Goal: Contribute content: Contribute content

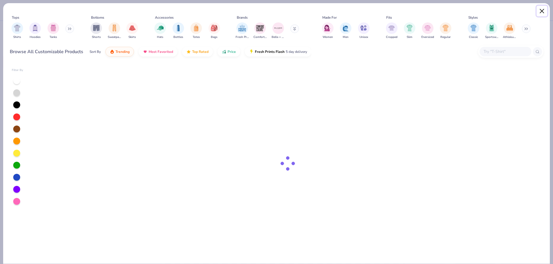
click at [539, 9] on button "Close" at bounding box center [541, 11] width 11 height 11
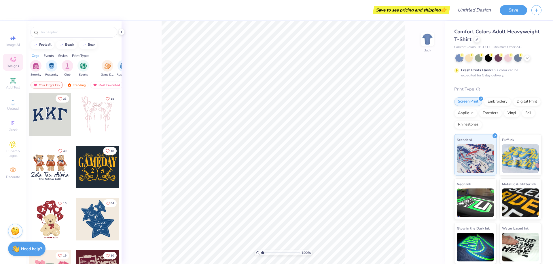
click at [31, 7] on div "Save to see pricing and shipping 👉" at bounding box center [232, 10] width 433 height 20
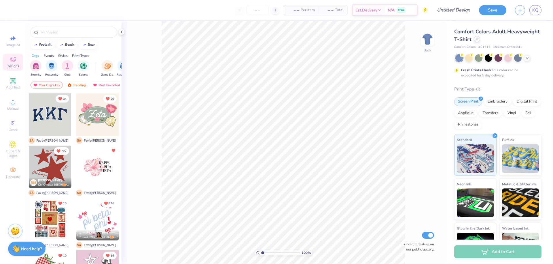
click at [480, 40] on div at bounding box center [476, 39] width 6 height 6
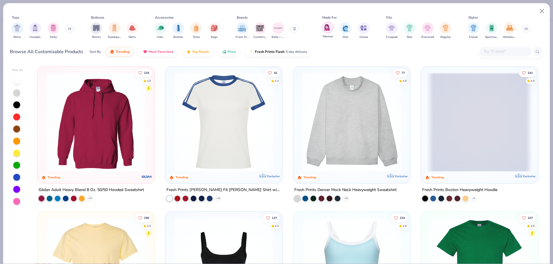
click at [328, 26] on img "filter for Women" at bounding box center [327, 27] width 7 height 7
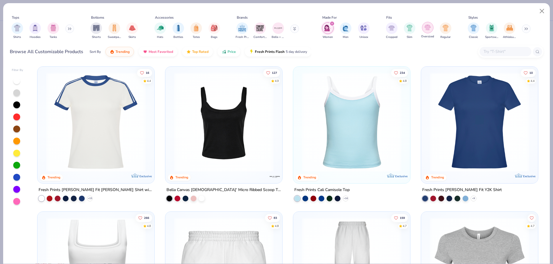
click at [425, 27] on img "filter for Oversized" at bounding box center [427, 27] width 7 height 7
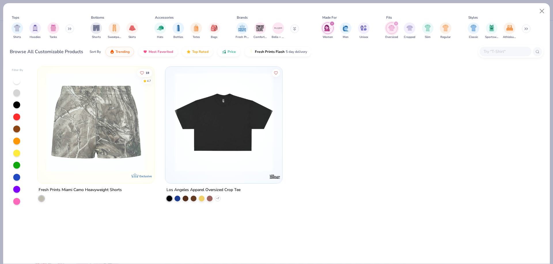
click at [396, 24] on icon "filter for Oversized" at bounding box center [396, 24] width 2 height 2
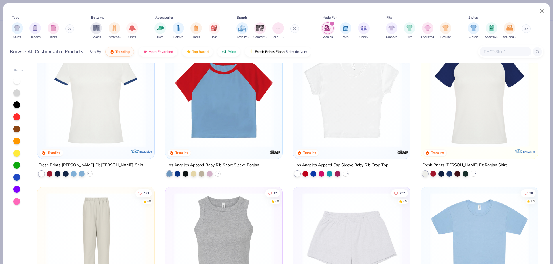
scroll to position [432, 0]
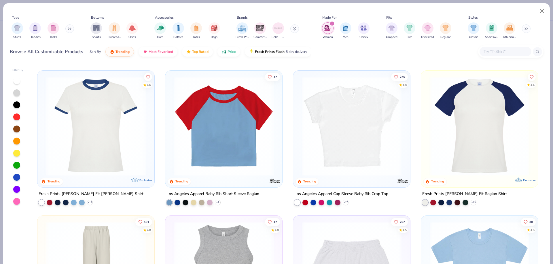
click at [220, 132] on img at bounding box center [223, 127] width 105 height 100
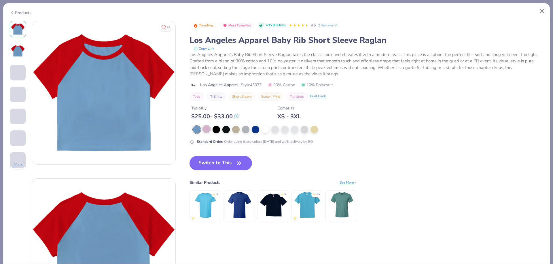
click at [210, 129] on div at bounding box center [206, 128] width 7 height 7
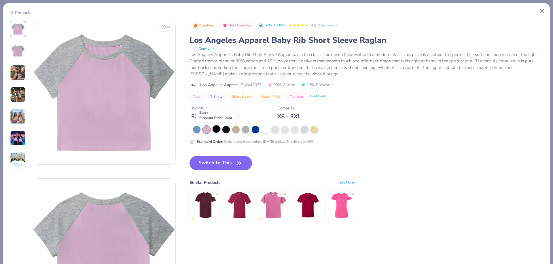
click at [218, 129] on div at bounding box center [215, 128] width 7 height 7
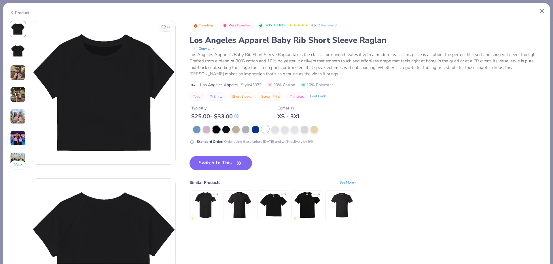
click at [266, 129] on div at bounding box center [264, 128] width 7 height 7
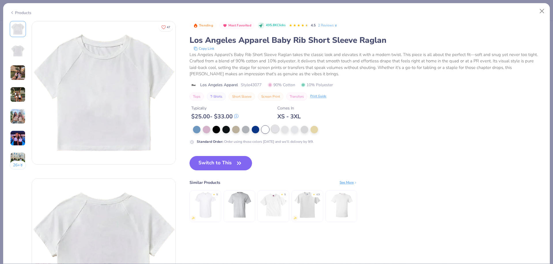
click at [279, 127] on div at bounding box center [306, 129] width 227 height 7
click at [275, 129] on div at bounding box center [274, 128] width 7 height 7
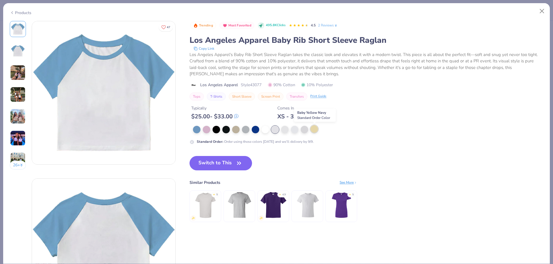
click at [315, 129] on div at bounding box center [313, 128] width 7 height 7
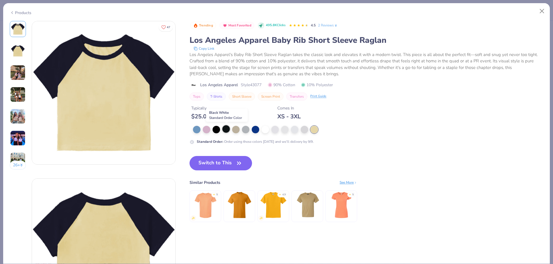
click at [227, 128] on div at bounding box center [225, 128] width 7 height 7
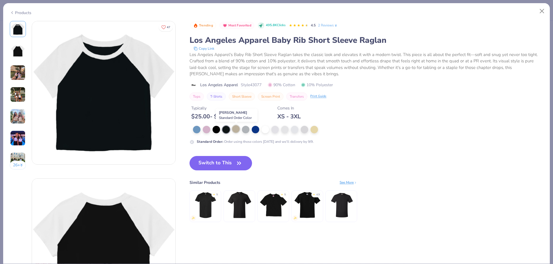
click at [237, 130] on div at bounding box center [235, 128] width 7 height 7
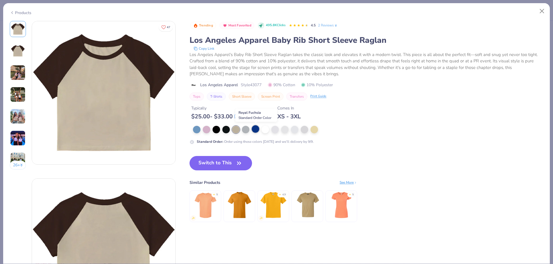
click at [256, 130] on div at bounding box center [255, 128] width 7 height 7
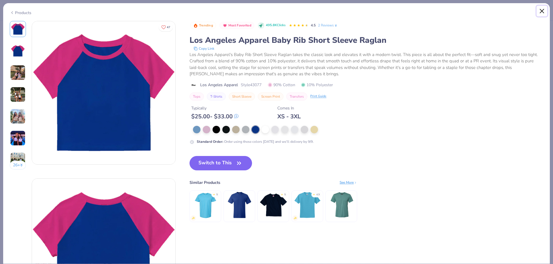
click at [537, 13] on button "Close" at bounding box center [541, 11] width 11 height 11
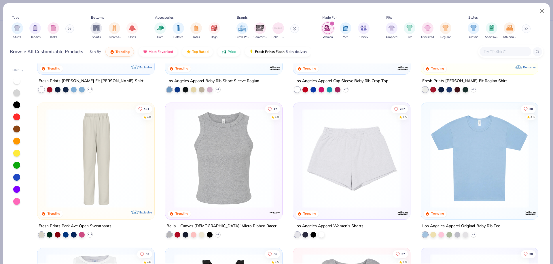
scroll to position [576, 0]
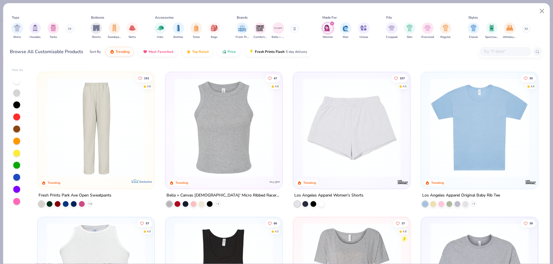
click at [500, 132] on img at bounding box center [478, 128] width 105 height 100
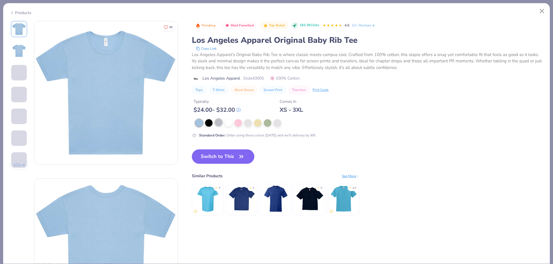
click at [219, 124] on div at bounding box center [218, 122] width 7 height 7
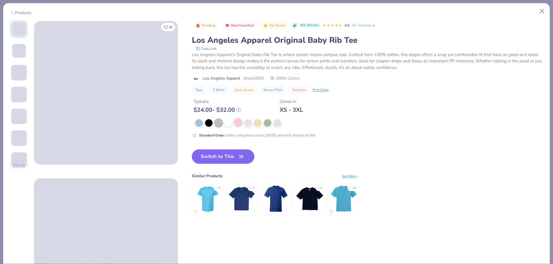
click at [238, 123] on div at bounding box center [237, 122] width 7 height 7
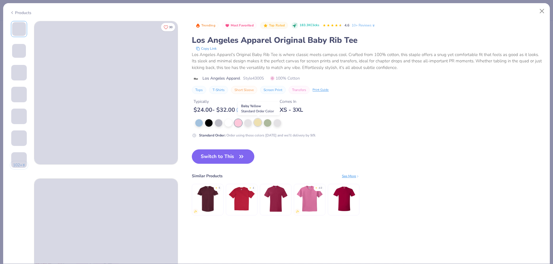
click at [258, 126] on div at bounding box center [257, 122] width 7 height 7
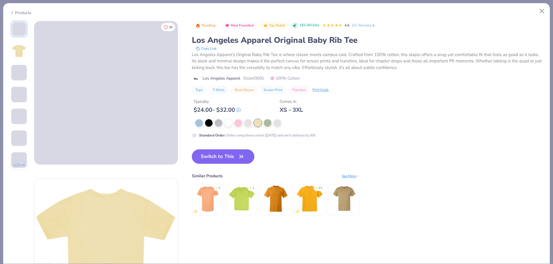
click at [228, 159] on button "Switch to This" at bounding box center [223, 157] width 62 height 14
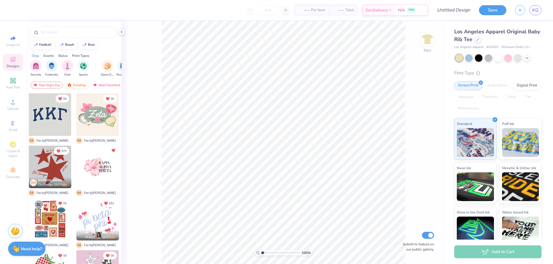
click at [79, 83] on div "Trending" at bounding box center [76, 85] width 24 height 7
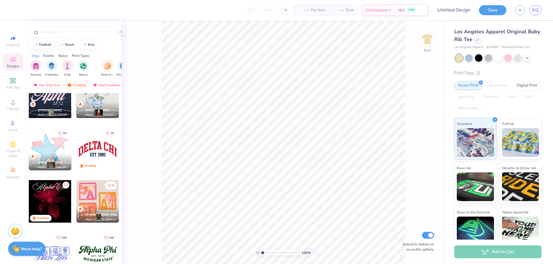
scroll to position [518, 0]
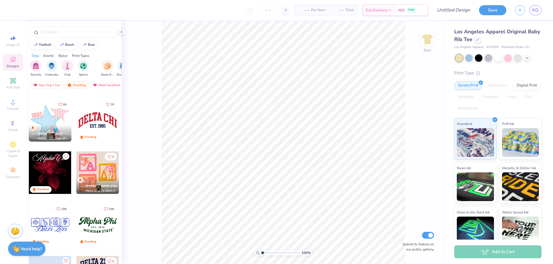
click at [92, 170] on div at bounding box center [97, 173] width 43 height 43
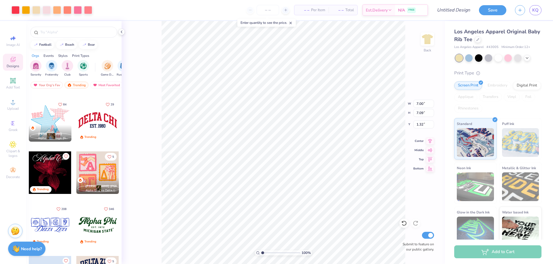
type input "1.32"
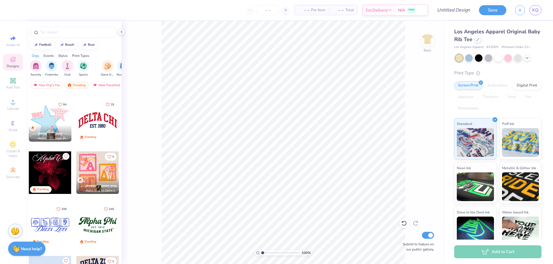
click at [436, 40] on div "100 % Back Submit to feature on our public gallery." at bounding box center [282, 142] width 323 height 243
click at [431, 37] on img at bounding box center [427, 39] width 23 height 23
click at [94, 173] on div at bounding box center [97, 173] width 43 height 43
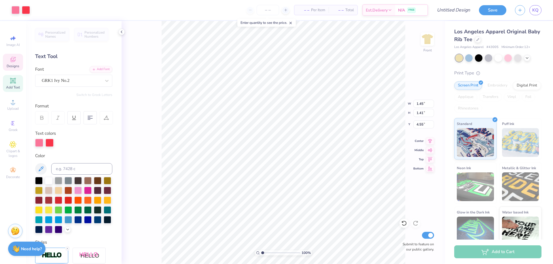
scroll to position [5, 1]
type input "1.20"
type input "1.68"
type input "6.06"
type textarea "o"
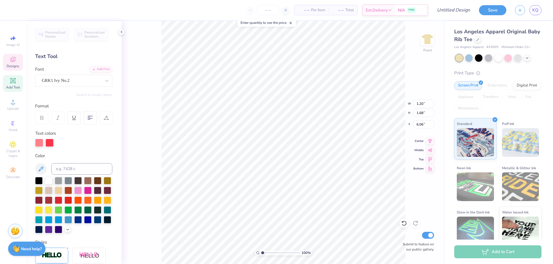
type input "1.03"
type input "1.69"
type input "7.40"
type textarea "p"
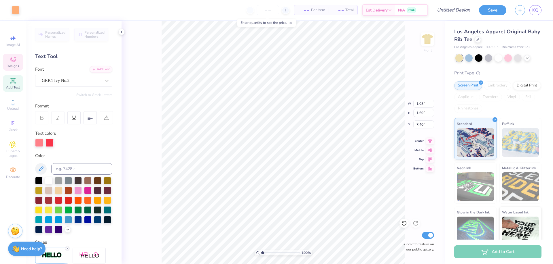
type input "2.77"
type input "2.76"
type input "7.06"
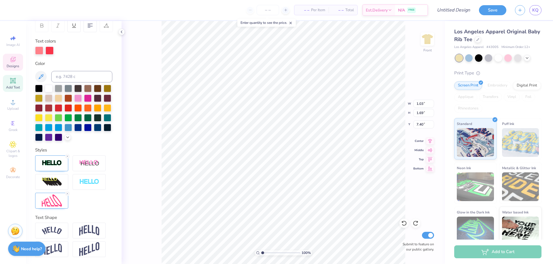
scroll to position [5, 1]
type textarea "I"
type textarea "P"
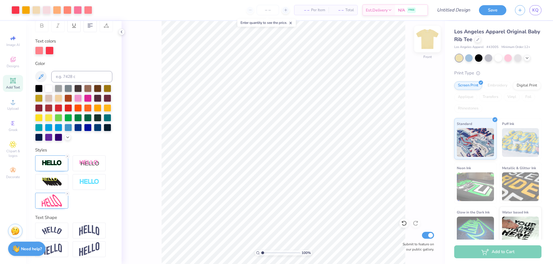
click at [431, 41] on img at bounding box center [427, 39] width 23 height 23
click at [122, 30] on icon at bounding box center [121, 32] width 5 height 5
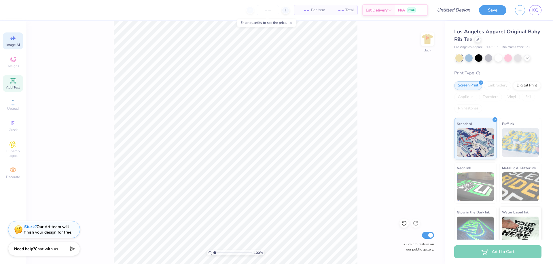
click at [15, 44] on span "Image AI" at bounding box center [13, 45] width 14 height 5
select select "4"
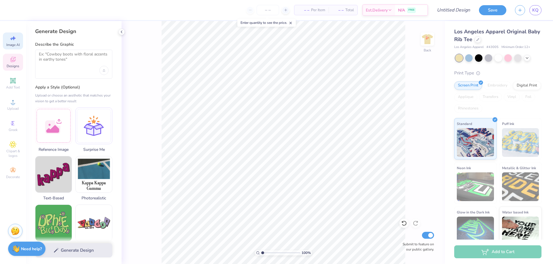
click at [15, 60] on icon at bounding box center [12, 59] width 7 height 7
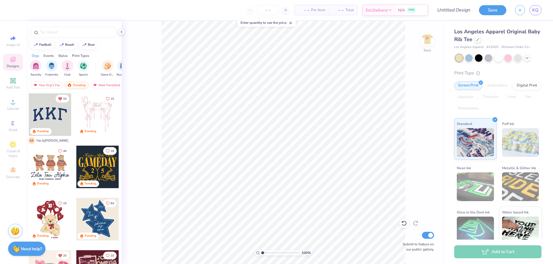
click at [72, 85] on div "Trending" at bounding box center [76, 85] width 24 height 7
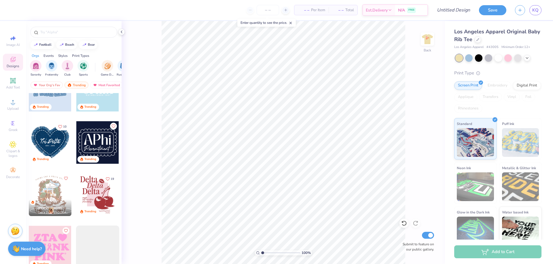
scroll to position [1439, 0]
click at [423, 37] on img at bounding box center [427, 39] width 23 height 23
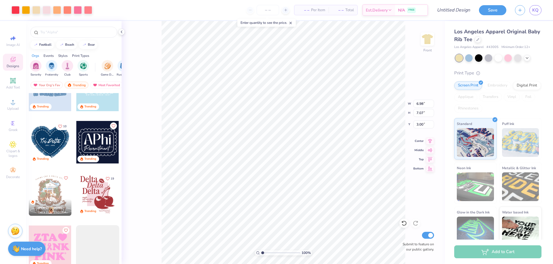
click at [93, 202] on div at bounding box center [97, 195] width 43 height 43
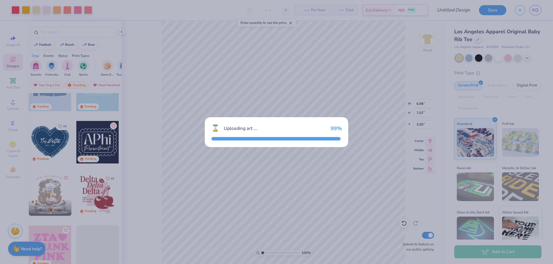
type input "6.40"
type input "7.03"
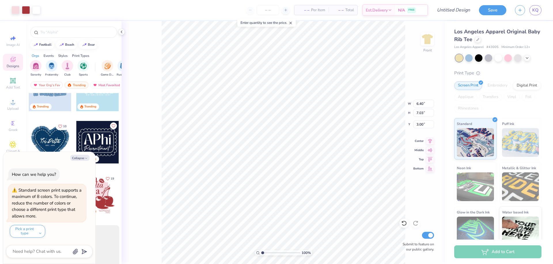
type textarea "x"
type input "11.01"
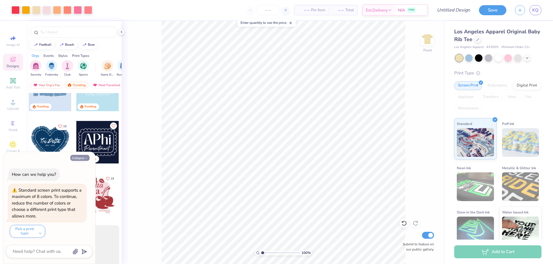
click at [82, 157] on button "Collapse" at bounding box center [79, 158] width 19 height 6
type textarea "x"
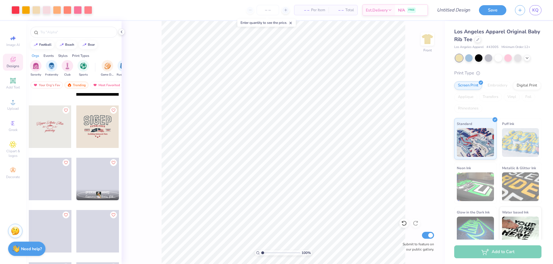
scroll to position [1669, 0]
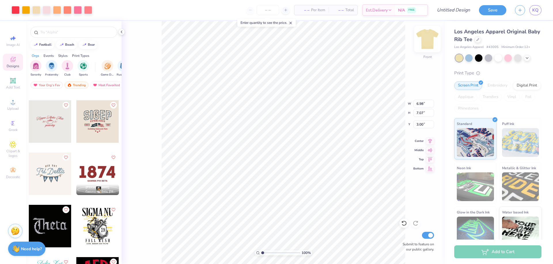
click at [429, 41] on img at bounding box center [427, 39] width 23 height 23
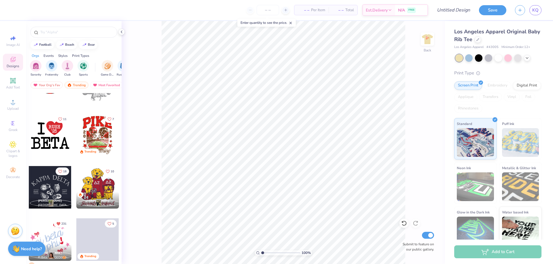
scroll to position [2216, 0]
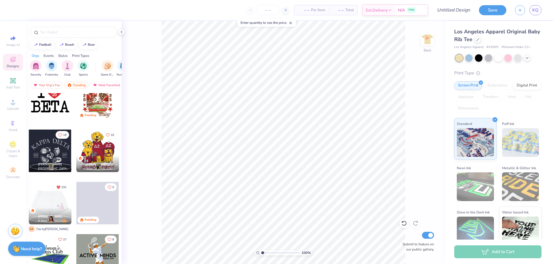
click at [29, 202] on div at bounding box center [7, 203] width 43 height 43
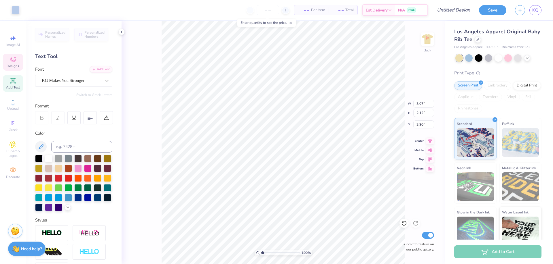
type input "3.07"
type input "2.12"
type input "3.90"
type textarea "alpha omicron"
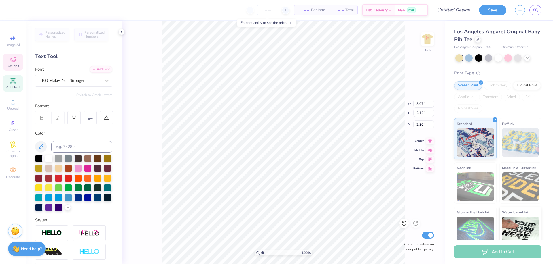
scroll to position [5, 2]
type input "1.48"
type input "1.57"
type input "4.96"
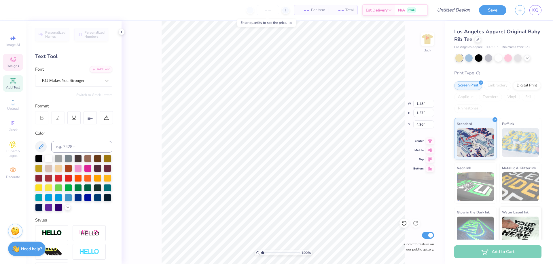
type textarea "pi"
type input "4.52"
type input "2.65"
type input "4.14"
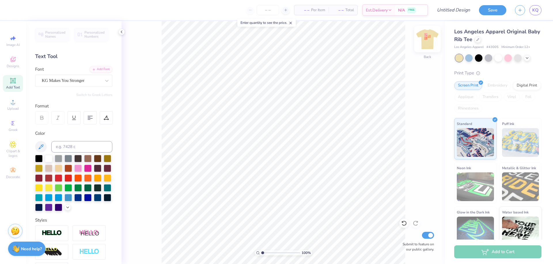
click at [425, 40] on img at bounding box center [427, 39] width 23 height 23
click at [424, 39] on img at bounding box center [427, 39] width 23 height 23
click at [17, 64] on span "Designs" at bounding box center [13, 66] width 13 height 5
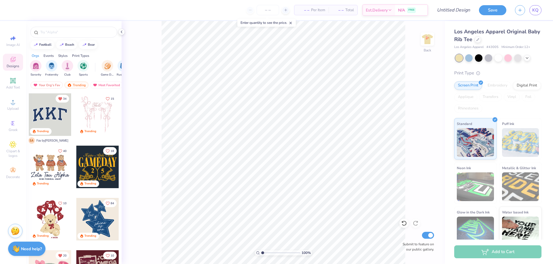
click at [47, 114] on div at bounding box center [50, 115] width 43 height 43
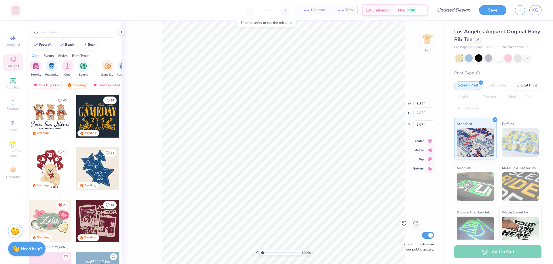
scroll to position [115, 0]
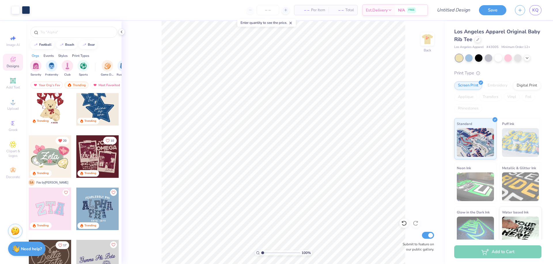
click at [58, 205] on div at bounding box center [50, 209] width 43 height 43
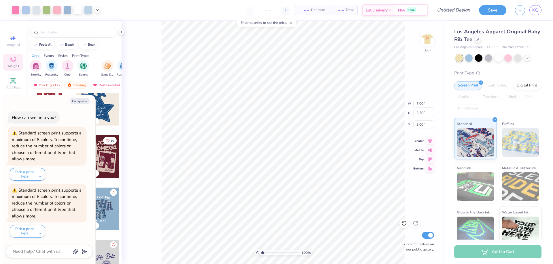
type textarea "x"
type input "4.81"
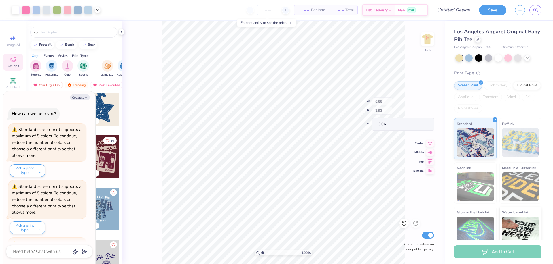
scroll to position [54, 0]
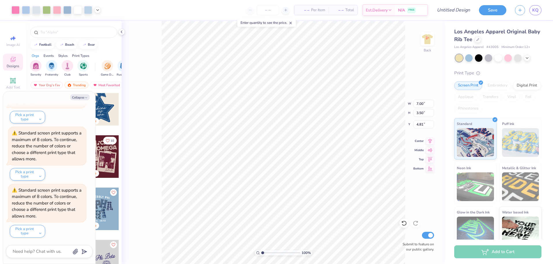
type textarea "x"
type input "2.85"
click at [76, 98] on button "Collapse" at bounding box center [79, 97] width 19 height 6
type textarea "x"
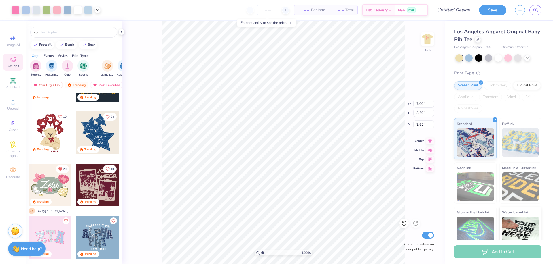
scroll to position [86, 0]
click at [44, 180] on div at bounding box center [50, 185] width 43 height 43
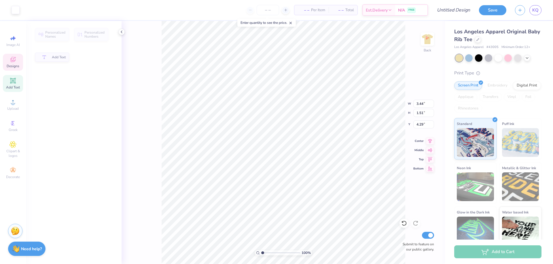
type input "3.44"
type input "1.51"
type input "4.29"
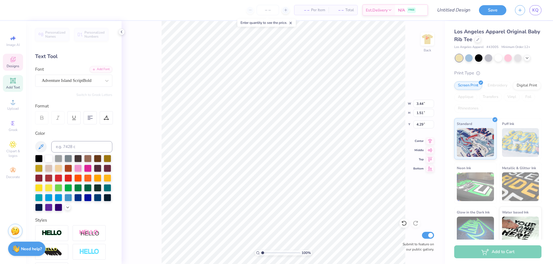
type textarea "A"
type textarea "Alpha O"
click at [418, 103] on input "3.44" at bounding box center [423, 104] width 21 height 8
type input "5.53"
type input "1.95"
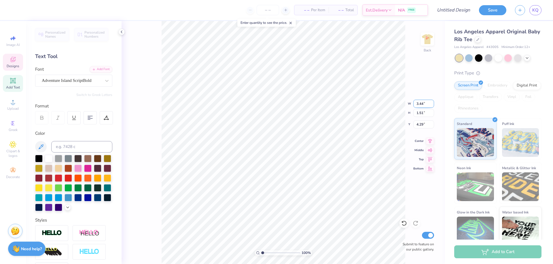
type input "4.07"
click at [431, 105] on input "5.52" at bounding box center [423, 104] width 21 height 8
click at [431, 105] on input "5.51" at bounding box center [423, 104] width 21 height 8
click at [418, 103] on input "5.51" at bounding box center [423, 104] width 21 height 8
type input "2.51"
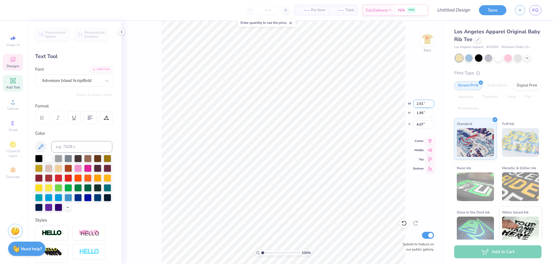
type input "0.89"
type input "4.60"
type input "3.51"
type input "1.24"
type input "4.43"
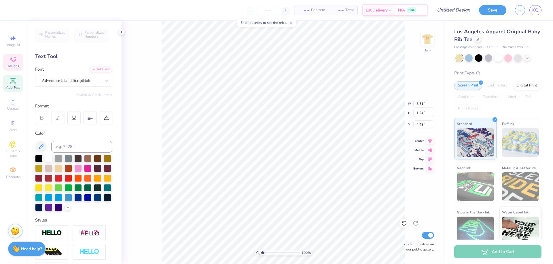
type input "4.49"
type input "3.32211092047231"
type input "0.67"
type input "1.02"
type input "5.22"
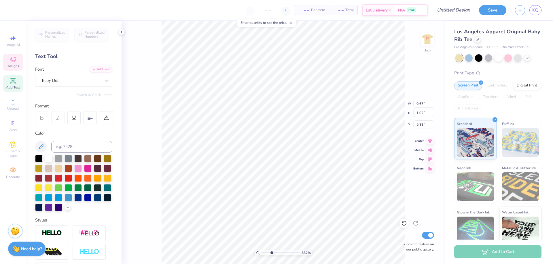
scroll to position [5, 1]
type input "3.32211092047231"
type textarea "U"
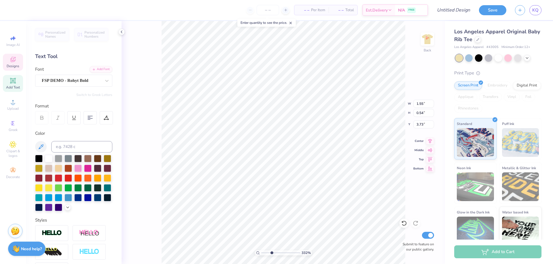
type input "3.32211092047231"
type textarea "UC"
type input "3.32211092047231"
type textarea "UCS"
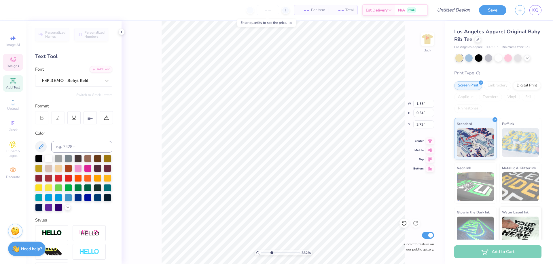
type input "3.32211092047231"
type textarea "UCSD"
type input "3.32211092047231"
type input "0.28"
type input "0.19"
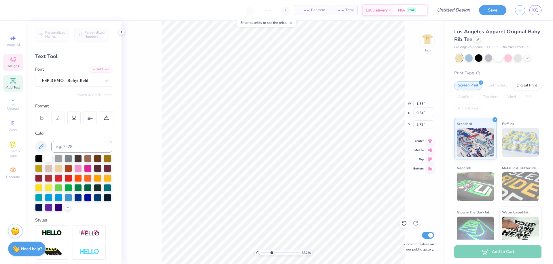
type input "4.21"
type input "3.32211092047231"
type input "0.67"
type input "1.02"
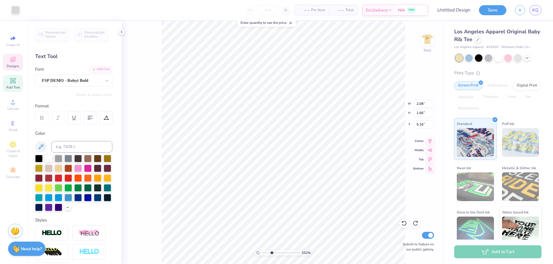
type input "5.22"
type input "3.32211092047231"
type textarea "E"
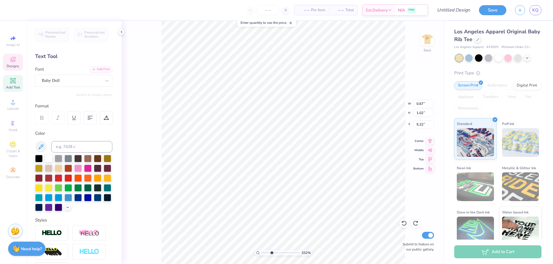
type input "3.32211092047231"
type textarea "Est"
type input "3.32211092047231"
type textarea "Est."
type input "3.32211092047231"
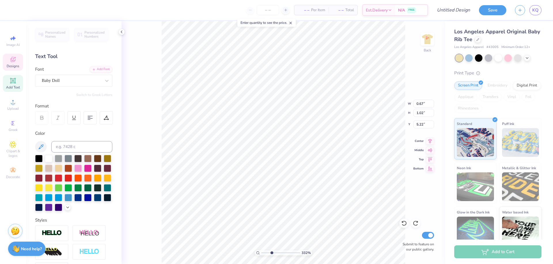
type textarea "Est."
type input "3.32211092047231"
type textarea "Est. 1"
type input "3.32211092047231"
type textarea "Est. 189"
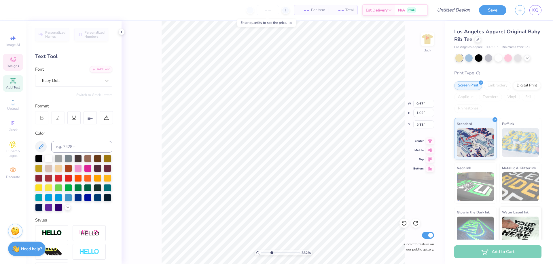
type input "3.32211092047231"
type textarea "Est. 1897"
type input "3.32211092047231"
type input "1.55"
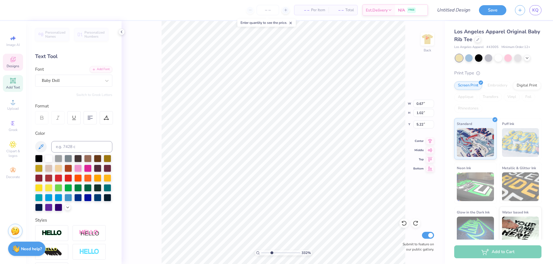
type input "0.54"
type input "3.73"
type input "3.32211092047231"
type textarea "S"
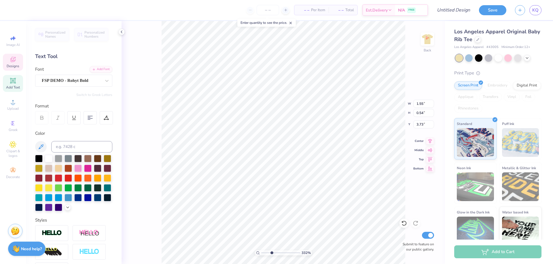
type input "3.32211092047231"
type textarea "Sa"
type input "3.32211092047231"
type textarea "San"
type input "3.32211092047231"
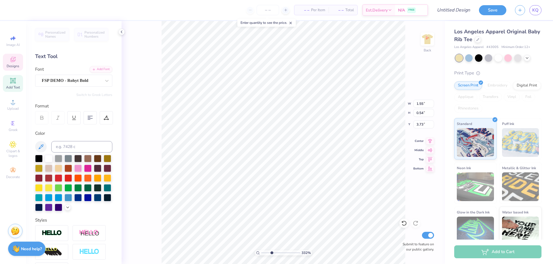
type textarea "San"
type input "3.32211092047231"
type textarea "San Di"
type input "3.32211092047231"
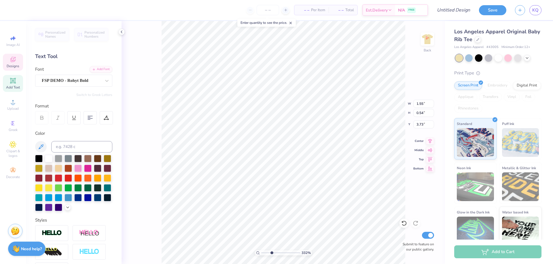
type textarea "S"
type input "3.32211092047231"
type textarea "S"
type input "3.32211092047231"
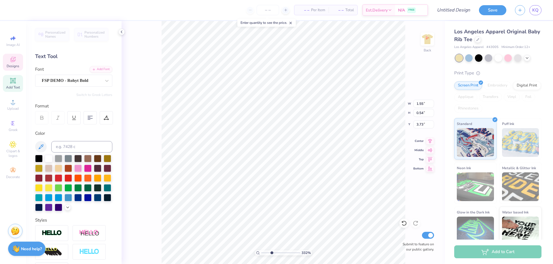
type textarea "SAN"
type input "3.32211092047231"
type textarea "SAN"
type input "3.32211092047231"
type textarea "SAN D"
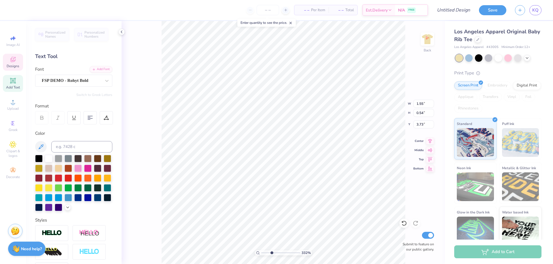
type input "3.32211092047231"
type textarea "SAN DI"
type input "3.32211092047231"
type textarea "SAN DIE"
type input "3.32211092047231"
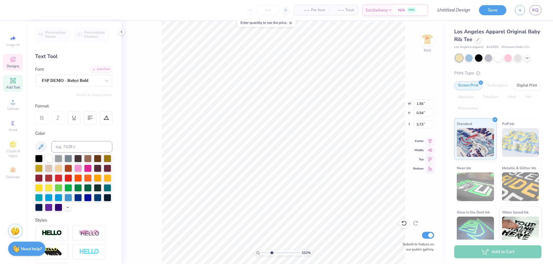
scroll to position [5, 1]
type textarea "[GEOGRAPHIC_DATA]"
type input "3.32211092047231"
type textarea "[GEOGRAPHIC_DATA],"
type input "3.32211092047231"
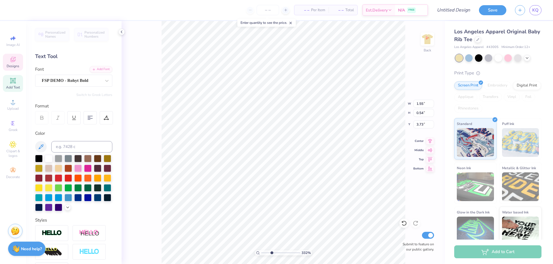
type textarea "[GEOGRAPHIC_DATA],"
type input "3.32211092047231"
type textarea "[GEOGRAPHIC_DATA], [GEOGRAPHIC_DATA]"
type input "3.32211092047231"
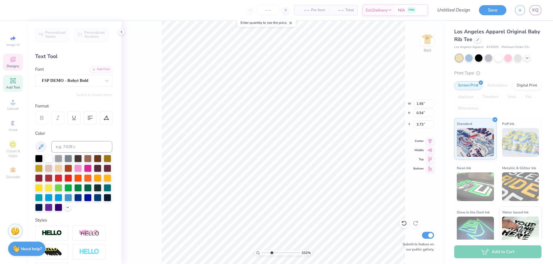
type input "0.39"
type input "0.59"
type input "5.41"
type input "3.32211092047231"
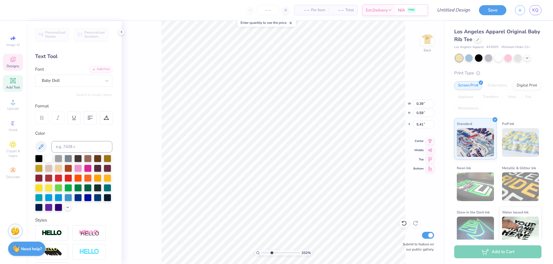
scroll to position [5, 1]
type textarea "Es. 1897"
type input "3.32211092047231"
type textarea "E. 1897"
type input "3.32211092047231"
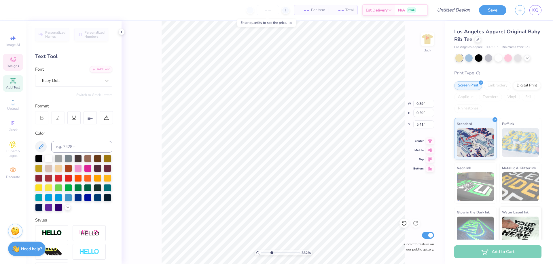
type textarea "ES. 1897"
type input "3.32211092047231"
type textarea "ES. 1897"
type input "3.32211092047231"
type textarea "Es. 1897"
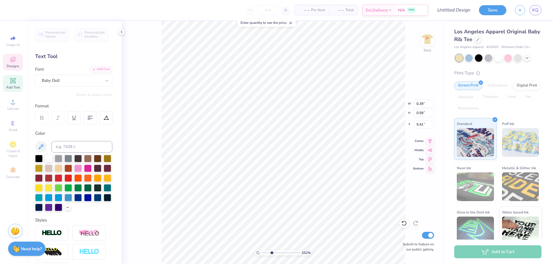
type input "3.32211092047231"
type textarea "Est. 1897"
type input "3.32211092047231"
type input "1.14"
type input "1.26"
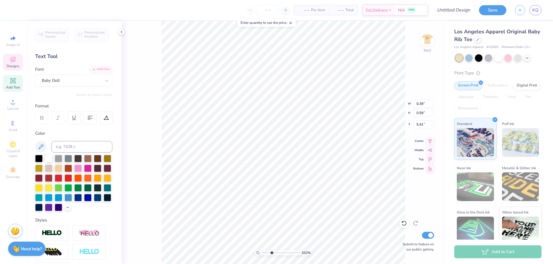
type input "3.51"
click at [12, 40] on icon at bounding box center [11, 38] width 3 height 3
type input "3.32211092047231"
select select "4"
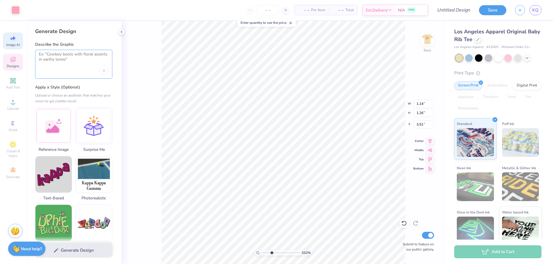
click at [62, 60] on textarea at bounding box center [74, 59] width 70 height 14
type textarea "State of [US_STATE]"
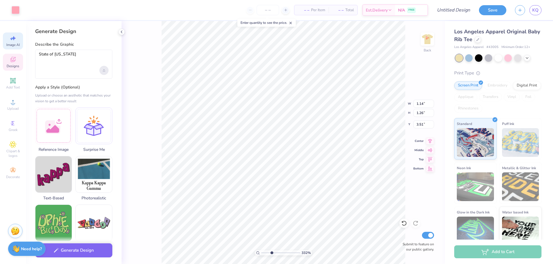
click at [103, 69] on div "Upload image" at bounding box center [103, 70] width 9 height 9
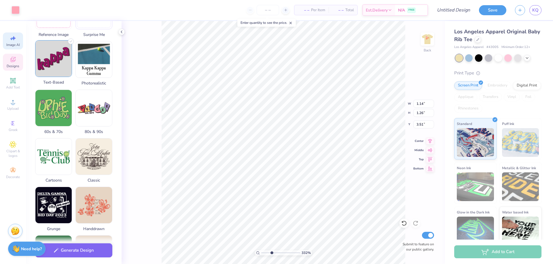
scroll to position [0, 0]
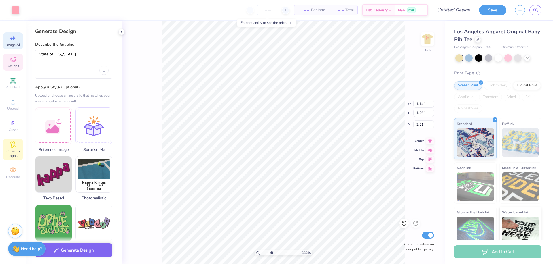
click at [12, 147] on icon at bounding box center [12, 144] width 7 height 7
type input "3.32211092047231"
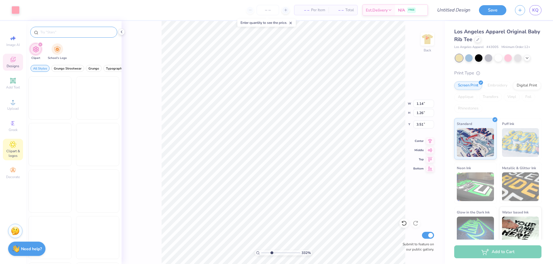
click at [56, 31] on input "text" at bounding box center [77, 32] width 74 height 6
type input "caliifornia"
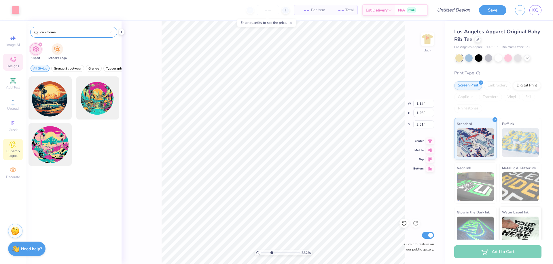
click at [111, 33] on icon at bounding box center [111, 33] width 2 height 2
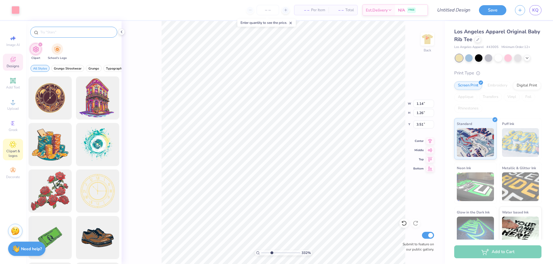
click at [39, 49] on img "filter for Clipart" at bounding box center [36, 49] width 7 height 7
click at [41, 45] on icon "filter for Clipart" at bounding box center [40, 44] width 2 height 2
click at [62, 49] on div "filter for School's Logo" at bounding box center [58, 49] width 12 height 12
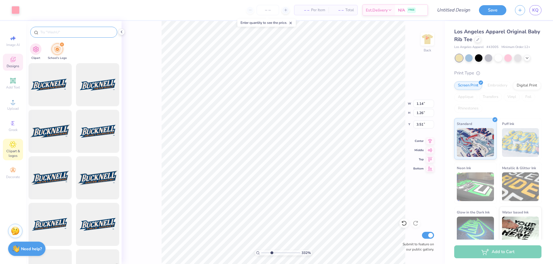
click at [16, 151] on span "Clipart & logos" at bounding box center [13, 153] width 20 height 9
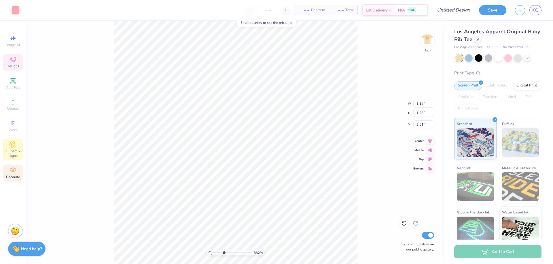
click at [16, 177] on span "Decorate" at bounding box center [13, 177] width 14 height 5
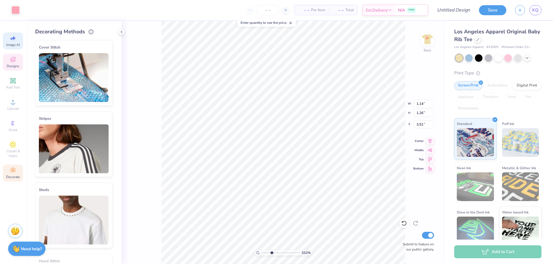
click at [15, 41] on icon at bounding box center [12, 38] width 7 height 7
type input "3.32211092047231"
select select "4"
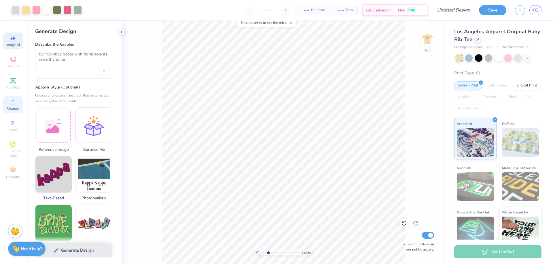
click at [15, 101] on icon at bounding box center [12, 102] width 7 height 7
click at [15, 105] on icon at bounding box center [12, 102] width 7 height 7
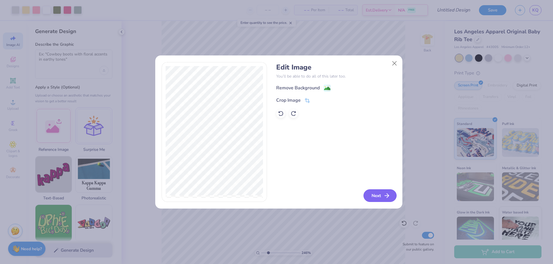
click at [376, 193] on button "Next" at bounding box center [379, 196] width 33 height 13
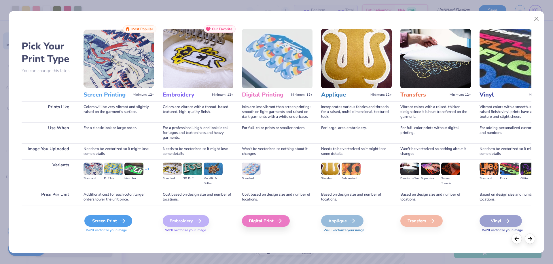
click at [108, 222] on div "Screen Print" at bounding box center [108, 222] width 48 height 12
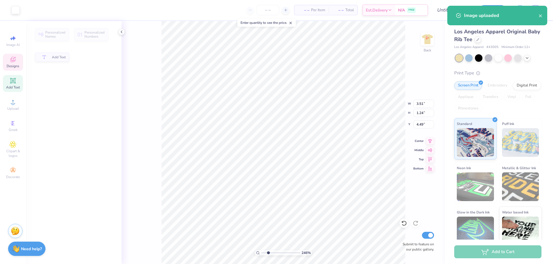
type input "2.46071092039641"
type input "3.51"
type input "1.24"
type input "4.49"
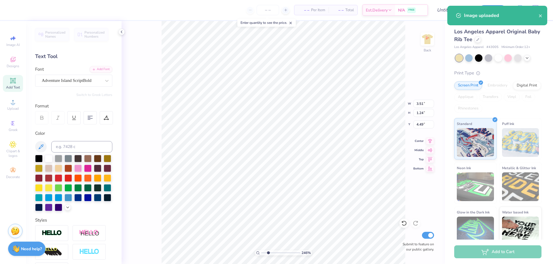
type input "2.46071092039641"
type input "7.00"
type input "5.50"
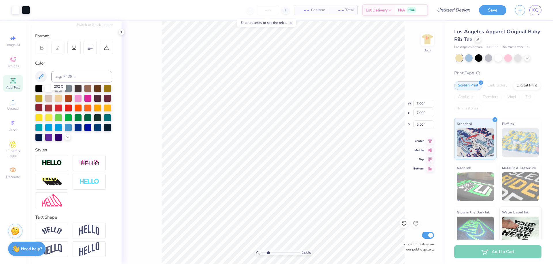
scroll to position [80, 0]
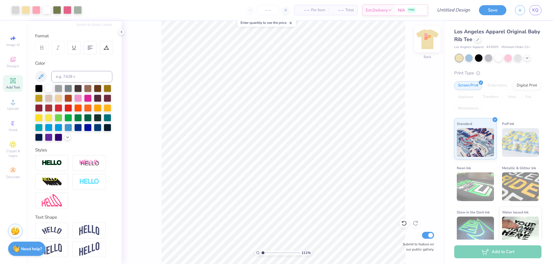
click at [428, 41] on img at bounding box center [427, 39] width 23 height 23
click at [428, 41] on img at bounding box center [427, 39] width 12 height 12
type input "1.10522621487156"
type input "1.03"
click at [38, 10] on div at bounding box center [36, 9] width 8 height 8
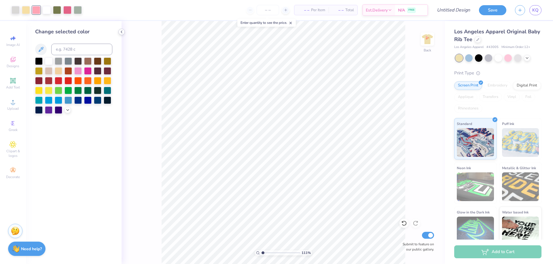
click at [122, 33] on icon at bounding box center [121, 32] width 5 height 5
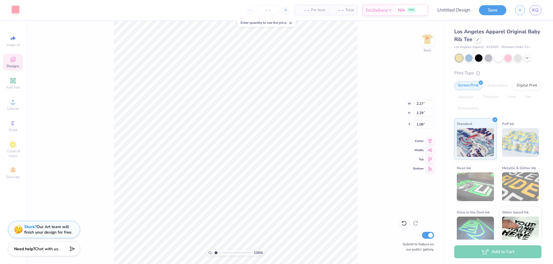
click at [14, 7] on div at bounding box center [16, 9] width 8 height 8
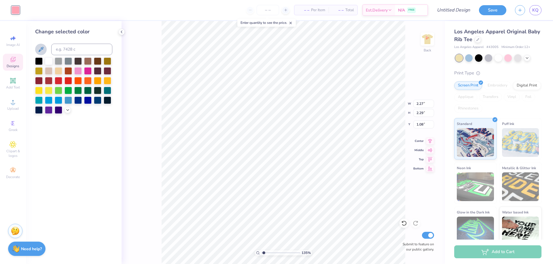
click at [42, 52] on icon at bounding box center [40, 49] width 7 height 7
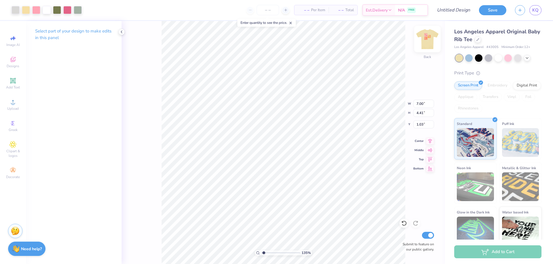
click at [426, 41] on img at bounding box center [427, 39] width 23 height 23
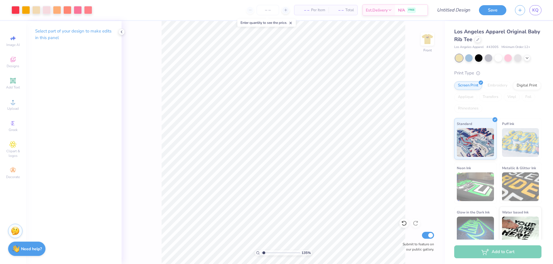
type input "1.35006143669128"
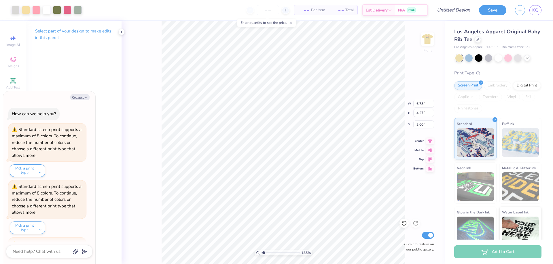
scroll to position [111, 0]
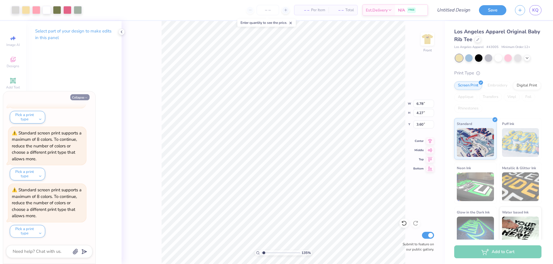
click at [80, 96] on button "Collapse" at bounding box center [79, 97] width 19 height 6
type textarea "x"
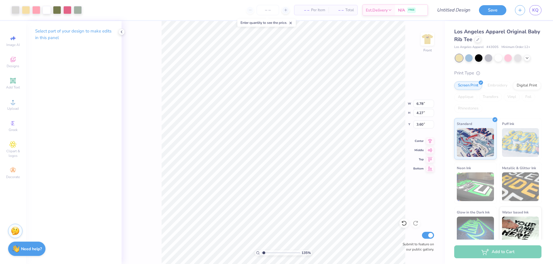
type input "1.35006143669128"
type input "11.31"
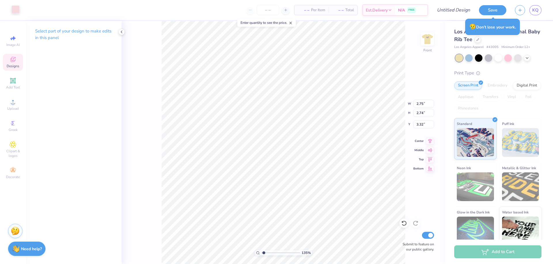
click at [16, 12] on div at bounding box center [16, 9] width 8 height 8
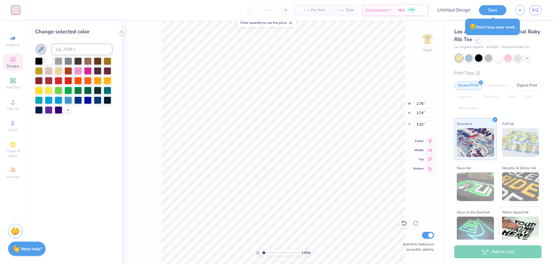
click at [44, 50] on icon at bounding box center [40, 49] width 7 height 7
type input "1.35006143669128"
type input "3.25"
type input "3.24"
type input "3.03"
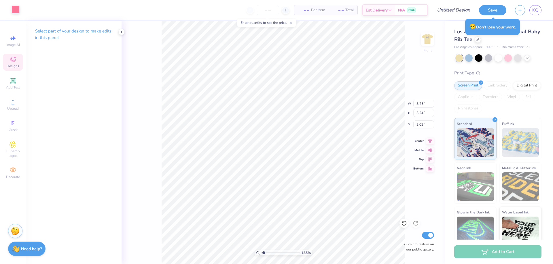
click at [14, 13] on div at bounding box center [16, 9] width 8 height 8
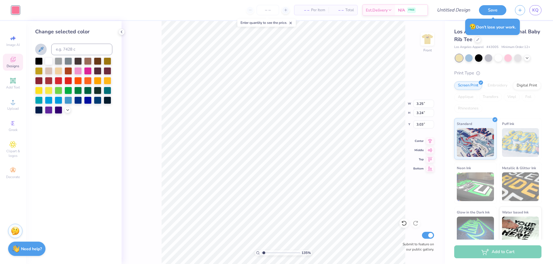
click at [40, 50] on icon at bounding box center [40, 49] width 7 height 7
type input "1.35006143669128"
type input "2.77"
type input "2.76"
type input "7.06"
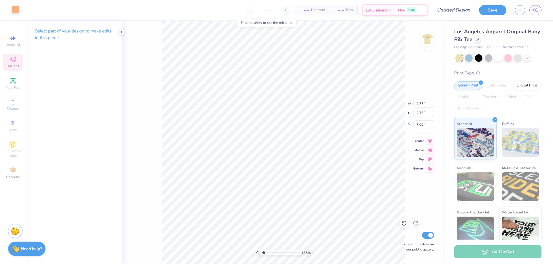
click at [14, 10] on div at bounding box center [16, 9] width 8 height 8
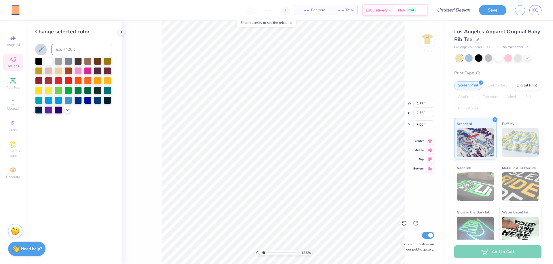
click at [40, 49] on icon at bounding box center [41, 49] width 5 height 5
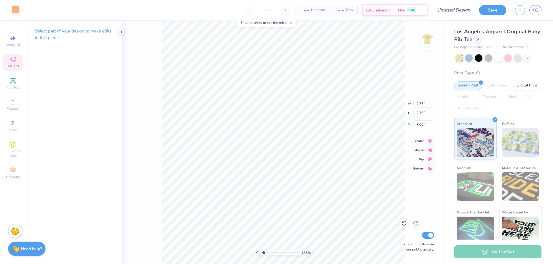
click at [14, 9] on div at bounding box center [16, 9] width 8 height 8
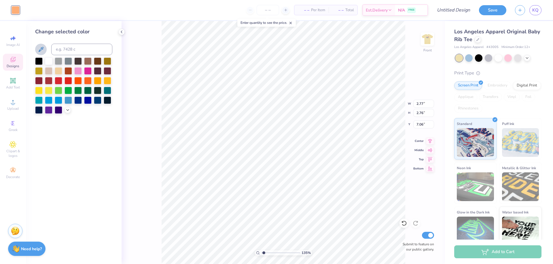
click at [37, 48] on icon at bounding box center [40, 49] width 7 height 7
type input "1.35006143669128"
type input "3.34"
type input "3.33"
type input "6.74"
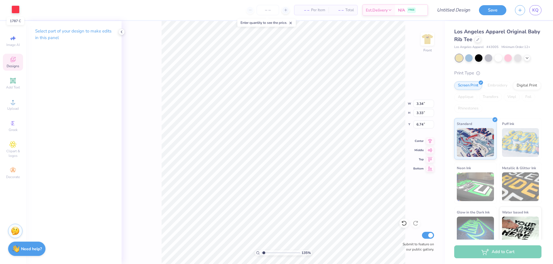
click at [13, 11] on div at bounding box center [16, 9] width 8 height 8
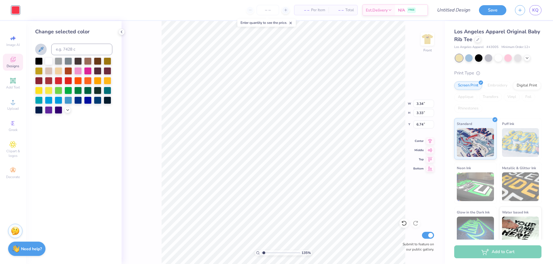
click at [39, 49] on icon at bounding box center [40, 49] width 7 height 7
type input "1.35006143669128"
type input "2.84"
type input "2.83"
type input "7.02"
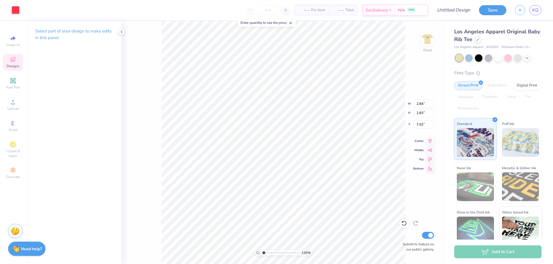
type input "1.35006143669128"
type input "2.77"
type input "2.76"
type input "7.06"
type input "2.01445811466782"
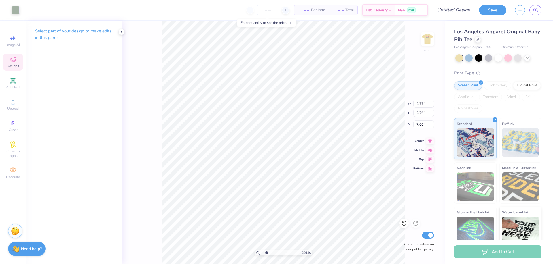
type input "3.27"
type input "3.26"
type input "6.77"
click at [12, 10] on div at bounding box center [16, 9] width 8 height 8
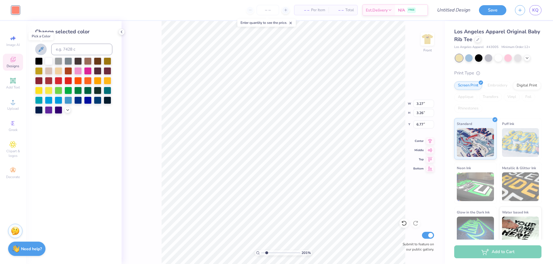
click at [43, 48] on icon at bounding box center [40, 49] width 7 height 7
type input "2.01445811466782"
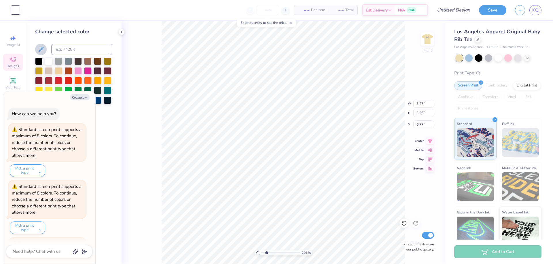
type textarea "x"
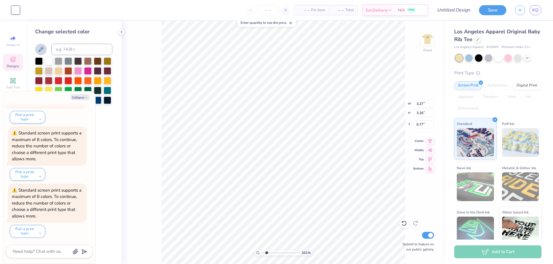
type input "2.01445811466782"
type textarea "x"
type input "1.03"
type input "1.69"
type input "7.40"
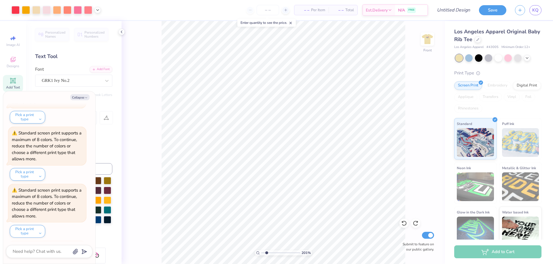
scroll to position [225, 0]
click at [426, 43] on img at bounding box center [427, 39] width 23 height 23
click at [80, 98] on button "Collapse" at bounding box center [79, 97] width 19 height 6
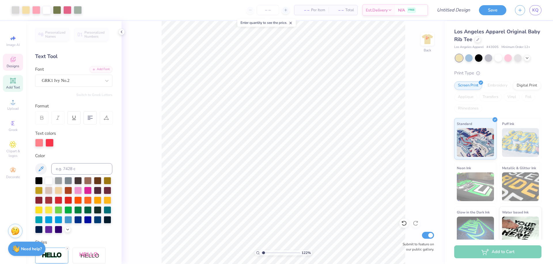
click at [17, 63] on div "Designs" at bounding box center [13, 62] width 20 height 17
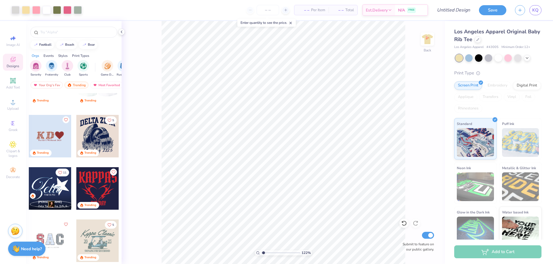
scroll to position [662, 0]
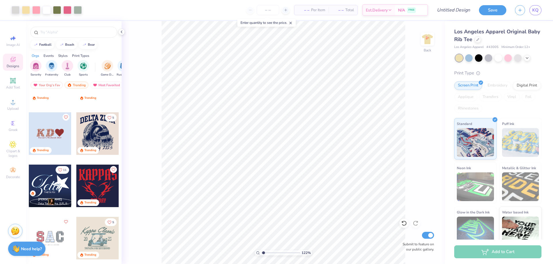
click at [431, 38] on img at bounding box center [427, 39] width 12 height 12
click at [428, 39] on img at bounding box center [427, 39] width 23 height 23
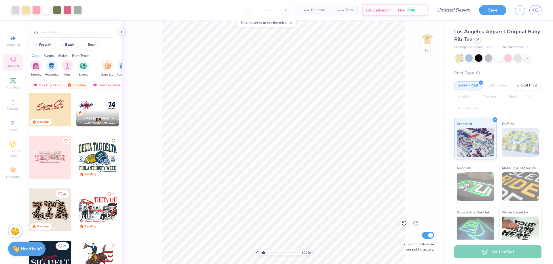
scroll to position [1036, 0]
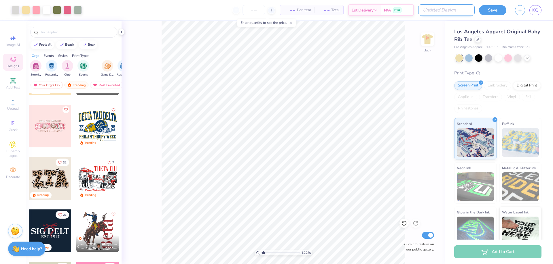
click at [458, 11] on input "Design Title" at bounding box center [446, 10] width 56 height 12
click at [484, 9] on button "Save" at bounding box center [492, 9] width 27 height 10
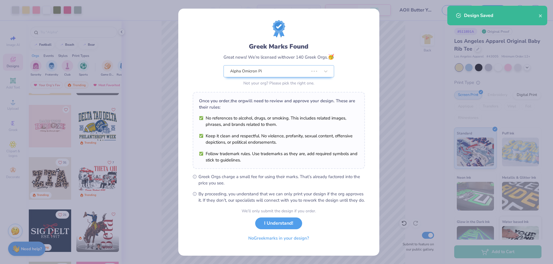
click at [538, 16] on div "Design Saved" at bounding box center [501, 15] width 75 height 7
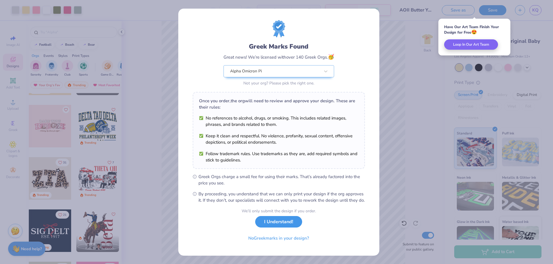
click at [282, 227] on button "I Understand!" at bounding box center [278, 222] width 47 height 12
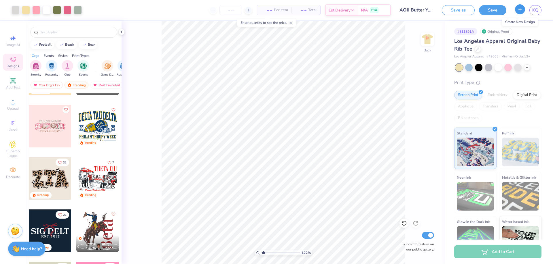
click at [521, 12] on icon "button" at bounding box center [519, 9] width 5 height 5
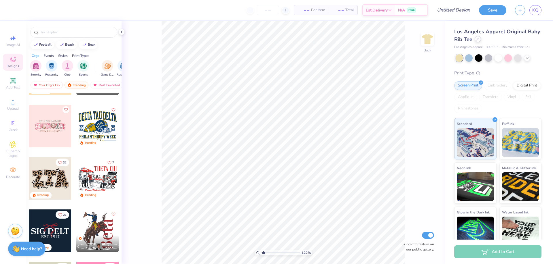
click at [479, 39] on icon at bounding box center [477, 39] width 3 height 3
